Goal: Information Seeking & Learning: Learn about a topic

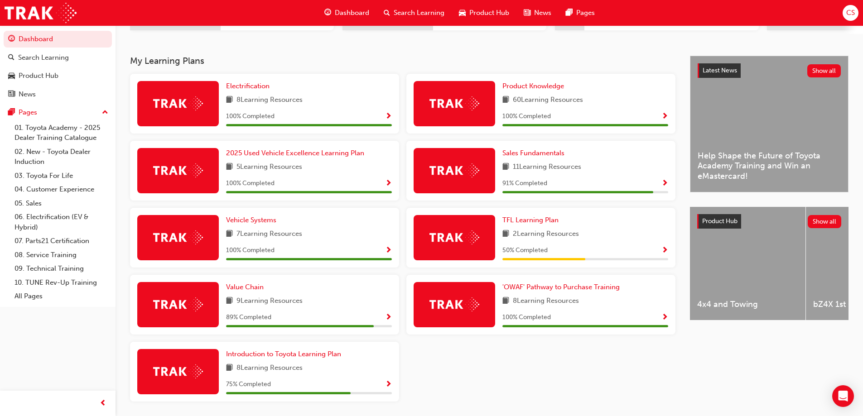
scroll to position [181, 0]
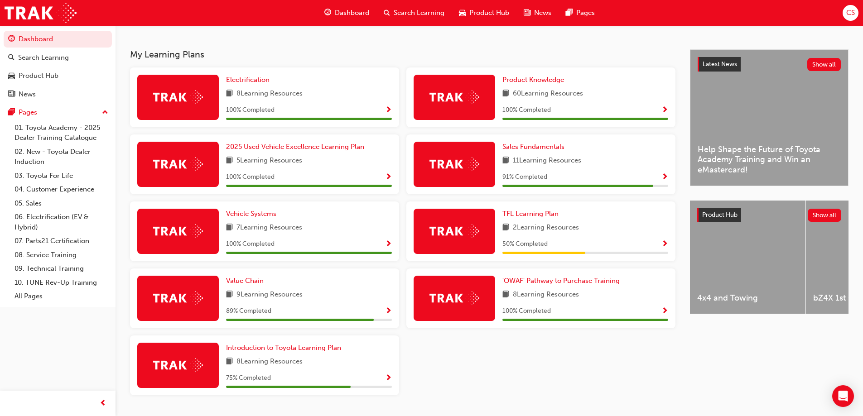
click at [458, 243] on div at bounding box center [455, 231] width 82 height 45
click at [544, 215] on span "TFL Learning Plan" at bounding box center [530, 214] width 56 height 8
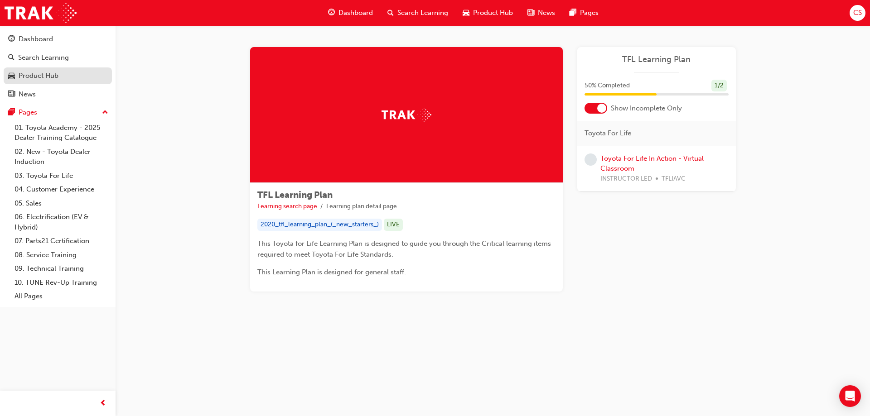
click at [36, 78] on div "Product Hub" at bounding box center [39, 76] width 40 height 10
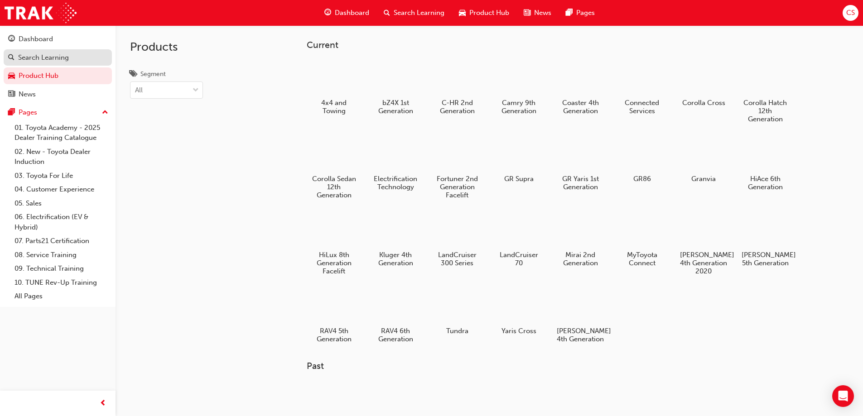
click at [38, 53] on div "Search Learning" at bounding box center [43, 58] width 51 height 10
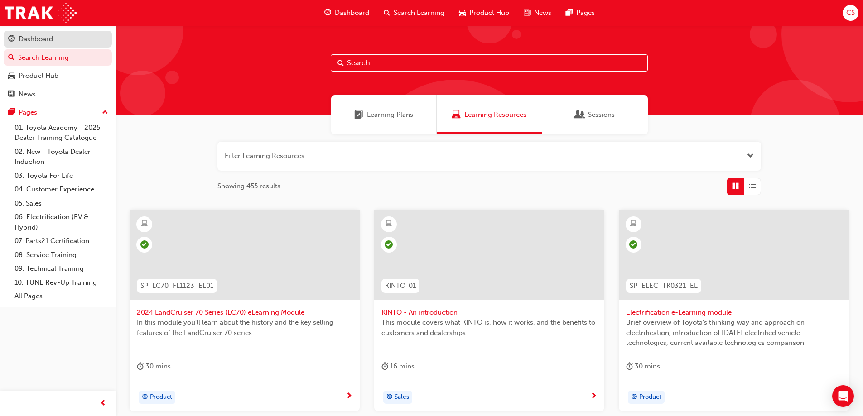
click at [41, 42] on div "Dashboard" at bounding box center [36, 39] width 34 height 10
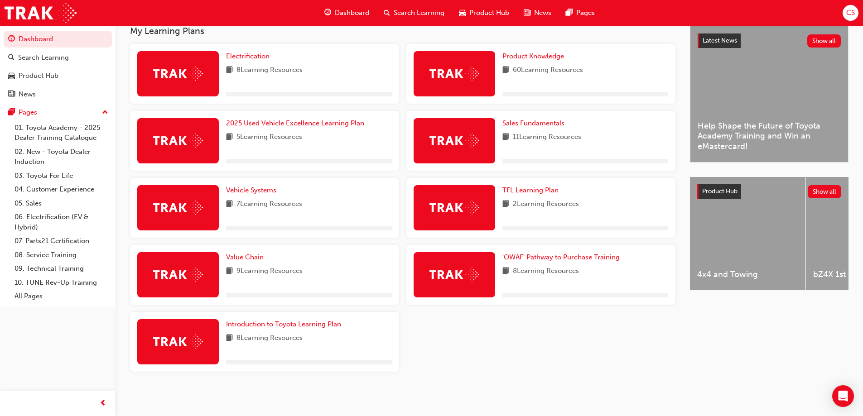
scroll to position [208, 0]
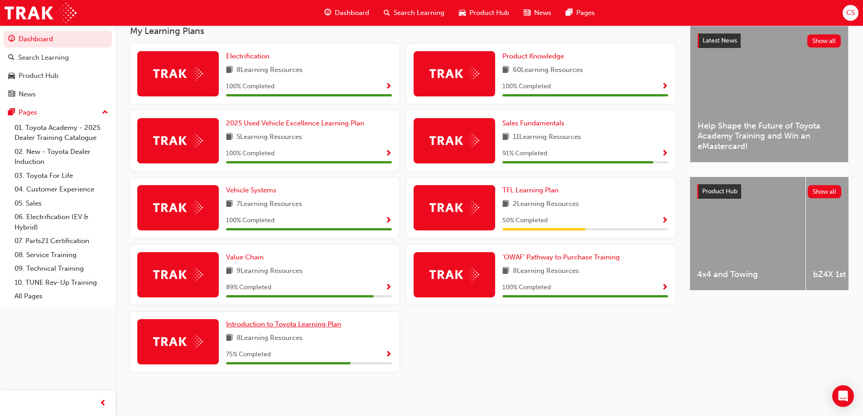
click at [285, 324] on span "Introduction to Toyota Learning Plan" at bounding box center [283, 324] width 115 height 8
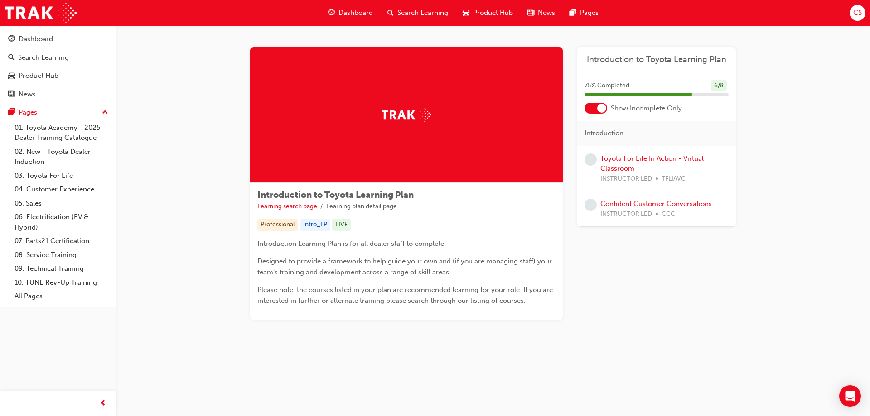
click at [392, 14] on span "search-icon" at bounding box center [390, 12] width 6 height 11
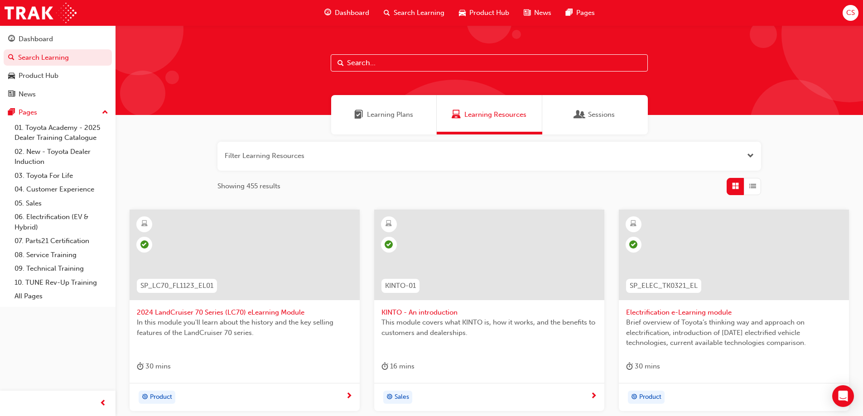
click at [380, 61] on input "text" at bounding box center [489, 62] width 317 height 17
paste input "Toyota Fleet Plan (SPK9102)"
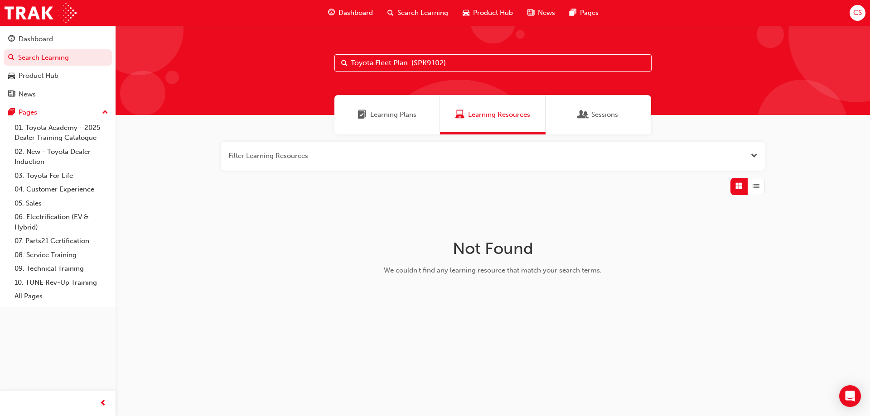
click at [453, 62] on input "Toyota Fleet Plan (SPK9102)" at bounding box center [492, 62] width 317 height 17
type input "T"
click at [414, 63] on input "Toyota Fleet Plan (SPK9102)" at bounding box center [492, 62] width 317 height 17
click at [417, 62] on input "SPK9102)" at bounding box center [489, 62] width 317 height 17
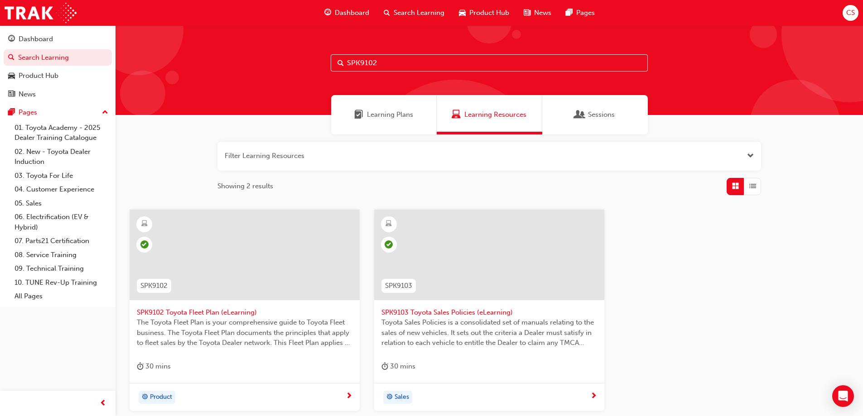
type input "SPK9102"
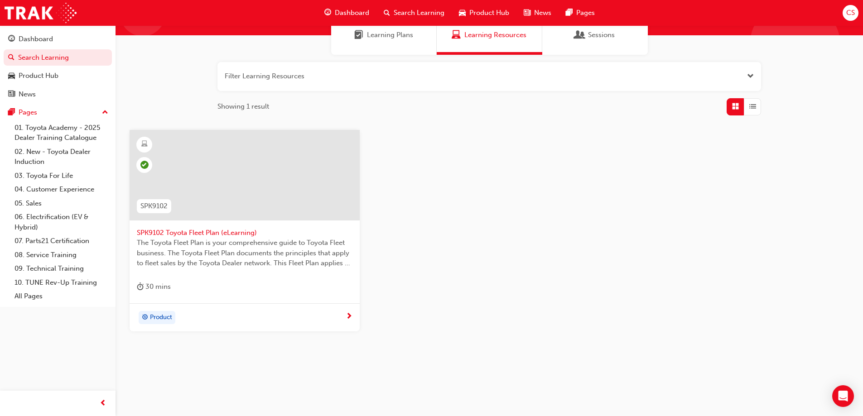
scroll to position [83, 0]
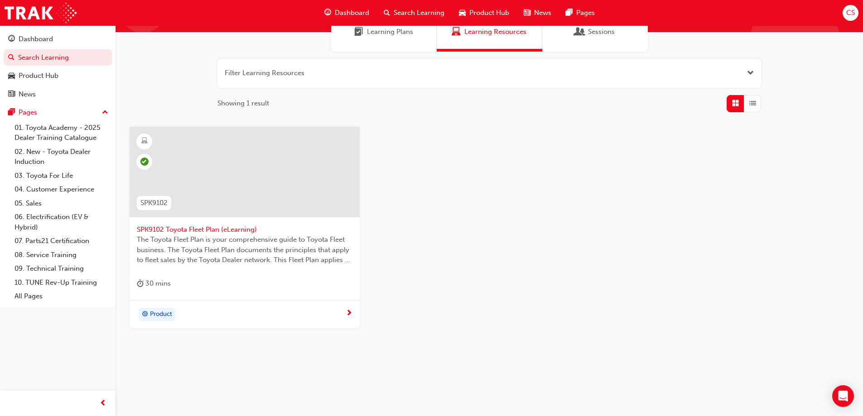
click at [192, 228] on span "SPK9102 Toyota Fleet Plan (eLearning)" at bounding box center [245, 230] width 216 height 10
